Goal: Information Seeking & Learning: Learn about a topic

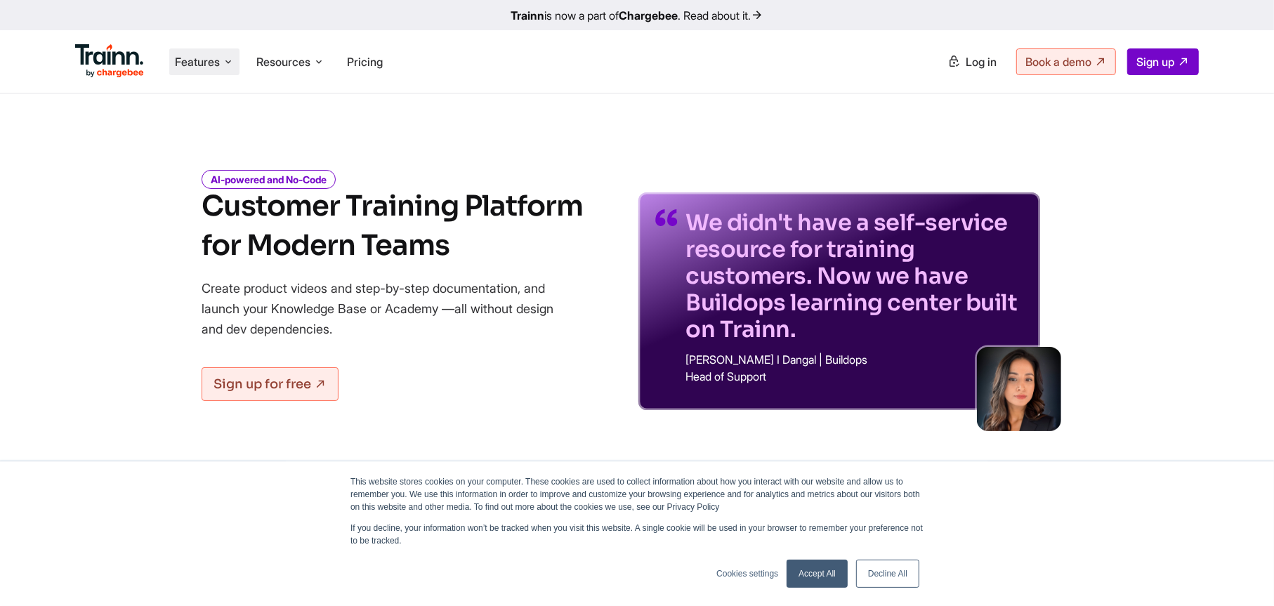
click at [215, 69] on span "Features" at bounding box center [197, 61] width 45 height 15
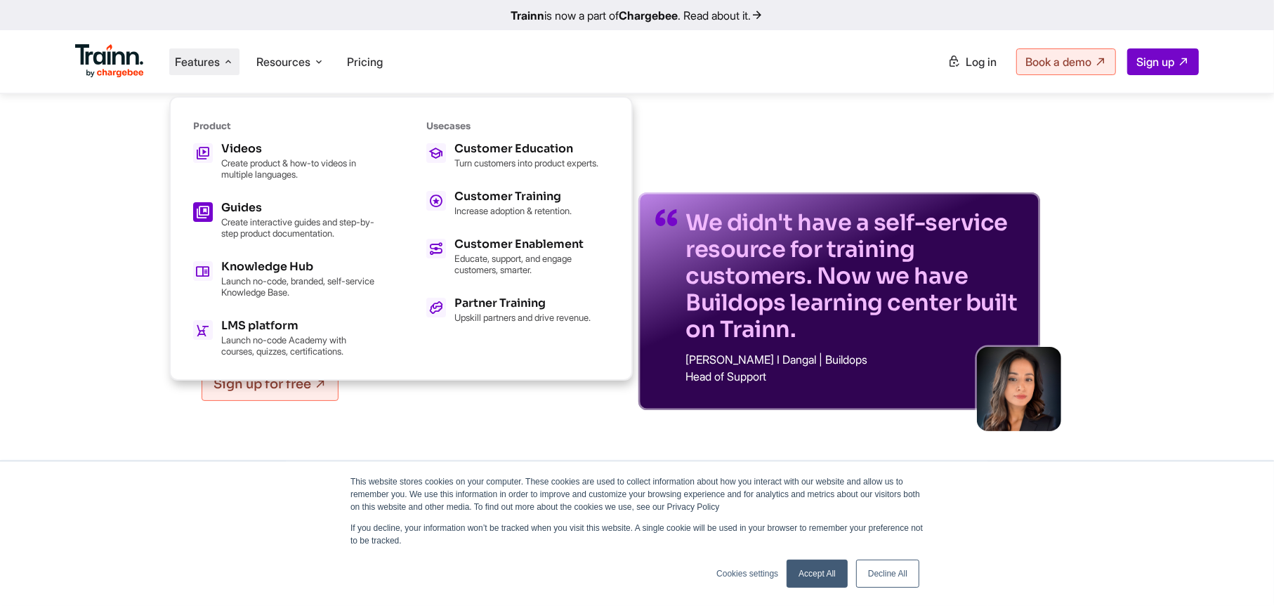
click at [291, 212] on div "Guides Create interactive guides and step-by-step product documentation." at bounding box center [298, 220] width 154 height 37
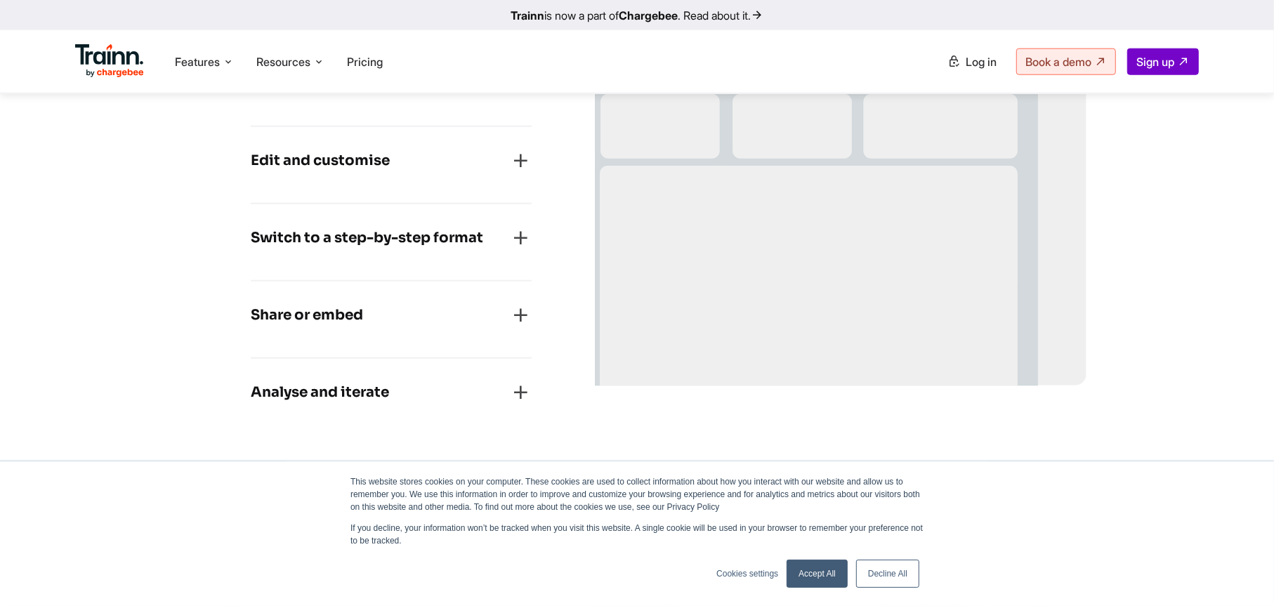
scroll to position [1334, 0]
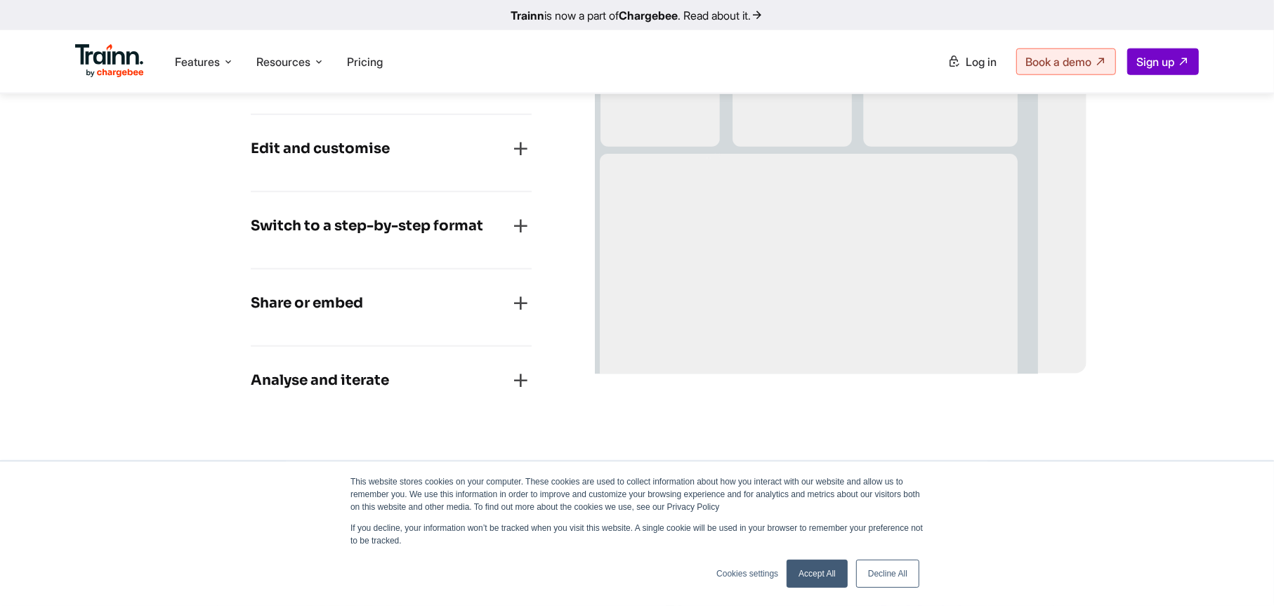
click at [470, 224] on h4 "Switch to a step-by-step format" at bounding box center [367, 226] width 232 height 22
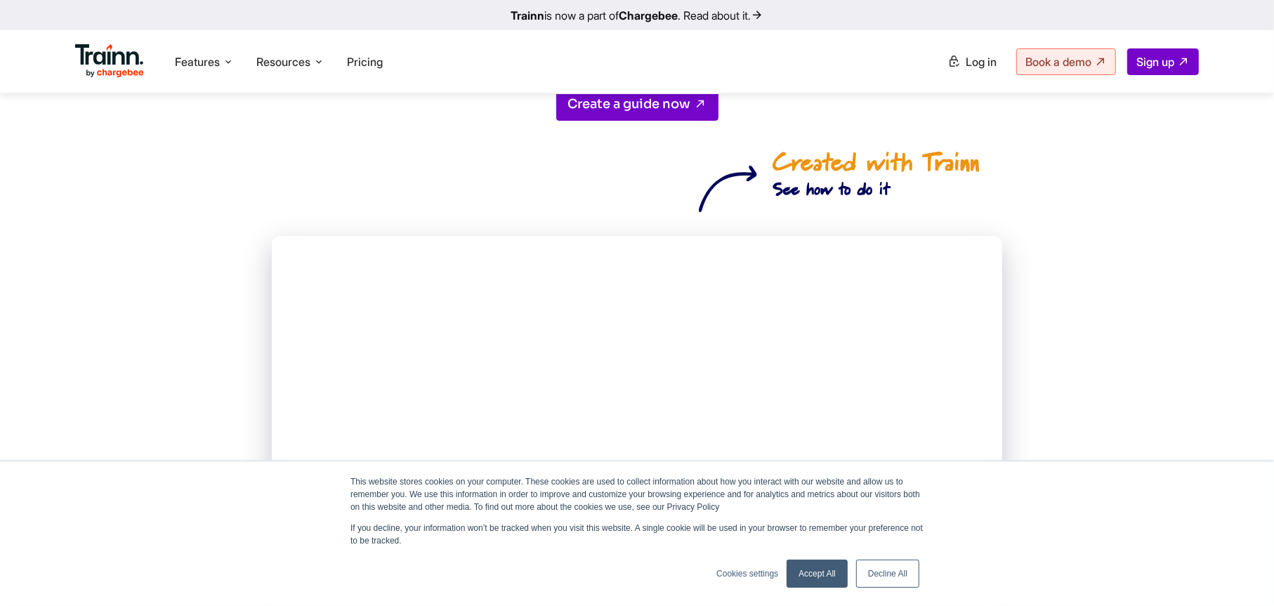
scroll to position [211, 0]
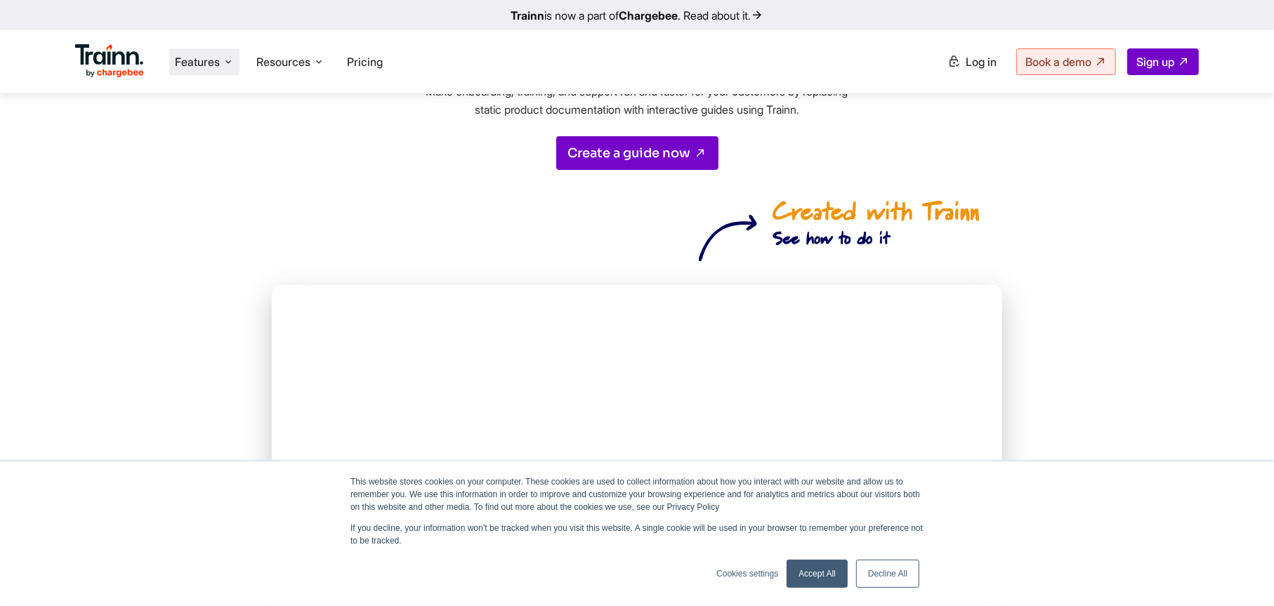
click at [202, 58] on span "Features" at bounding box center [197, 61] width 45 height 15
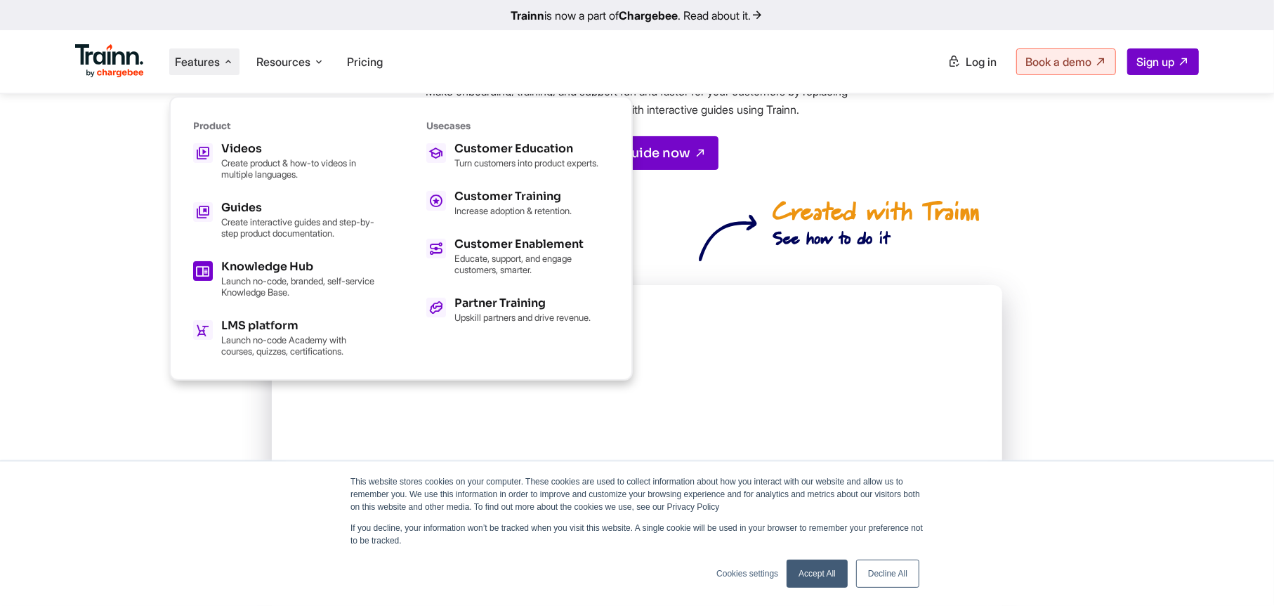
click at [268, 268] on h5 "Knowledge Hub" at bounding box center [298, 266] width 154 height 11
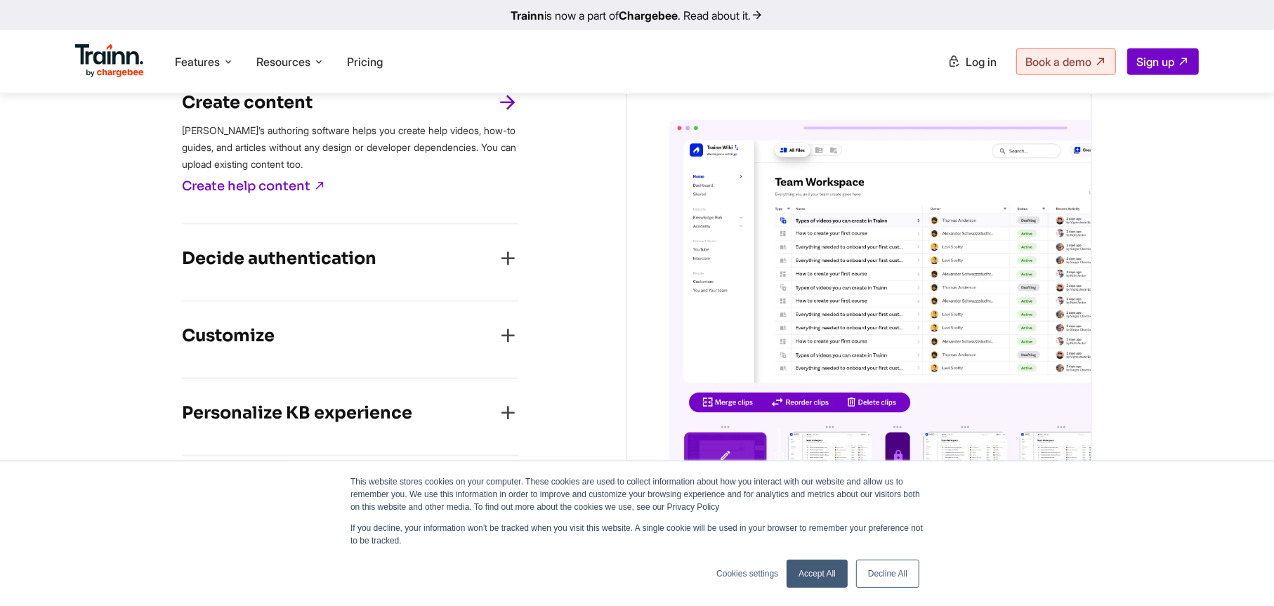
scroll to position [1615, 0]
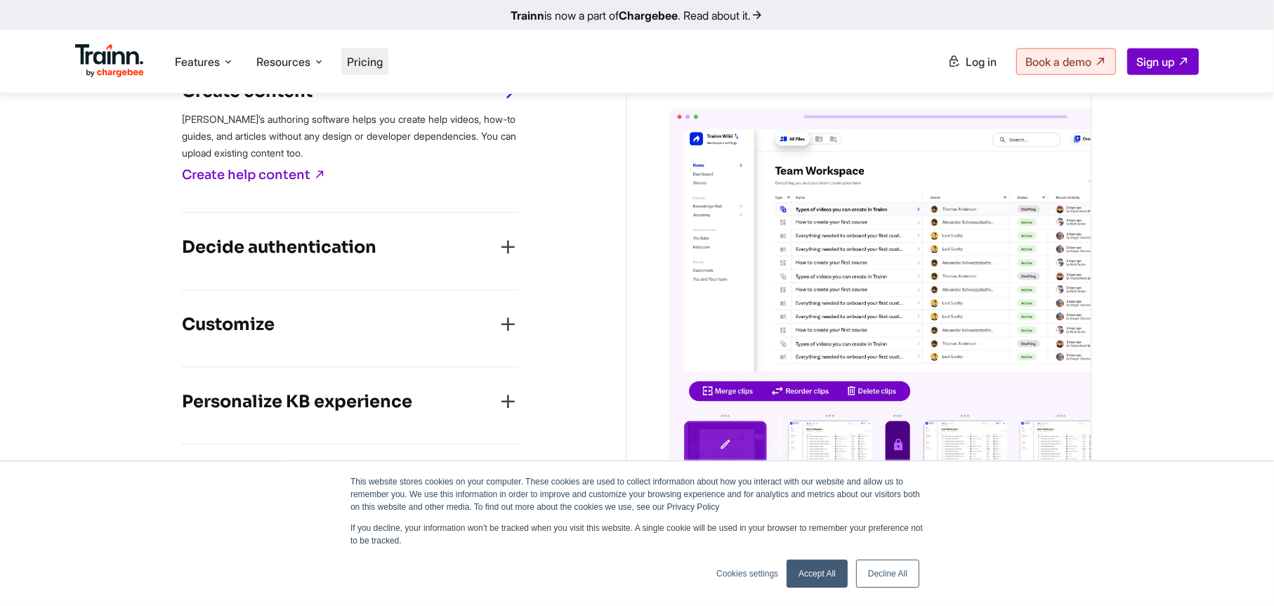
click at [376, 68] on span "Pricing" at bounding box center [365, 62] width 36 height 14
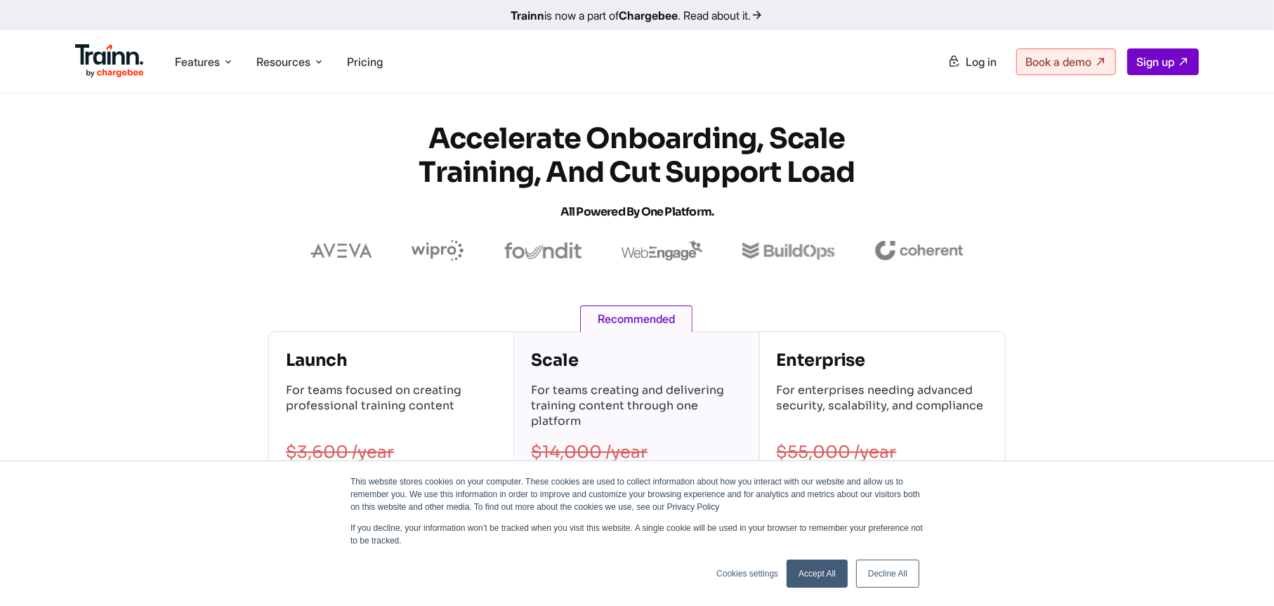
click at [829, 572] on link "Accept All" at bounding box center [817, 574] width 61 height 28
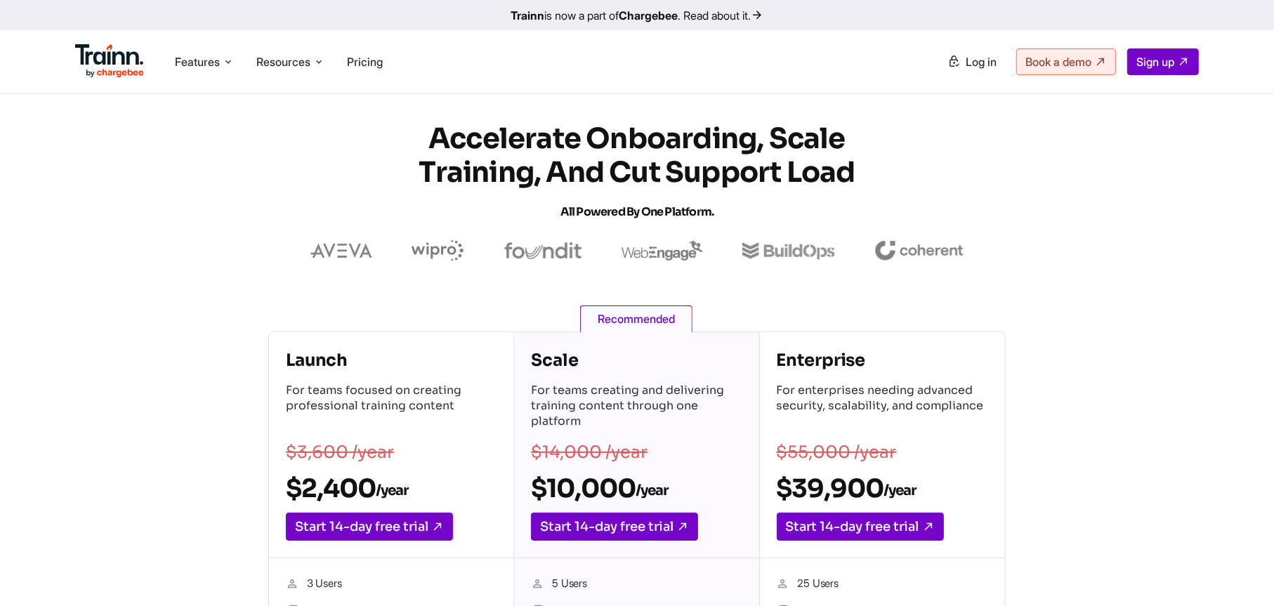
click at [655, 321] on span "Recommended" at bounding box center [636, 318] width 112 height 27
